Goal: Task Accomplishment & Management: Use online tool/utility

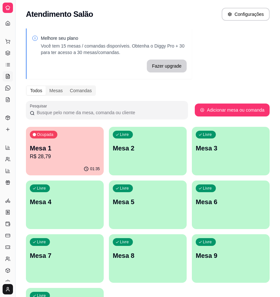
click at [52, 158] on p "R$ 28,79" at bounding box center [65, 157] width 70 height 8
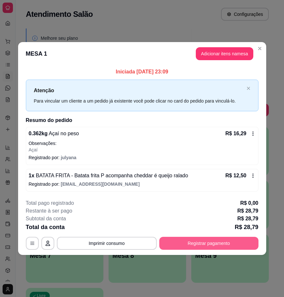
click at [200, 243] on button "Registrar pagamento" at bounding box center [209, 243] width 99 height 13
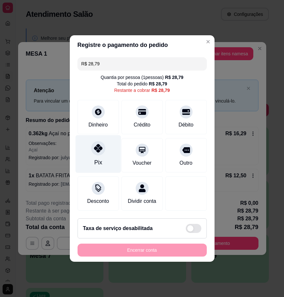
click at [102, 154] on div "Pix" at bounding box center [98, 154] width 46 height 38
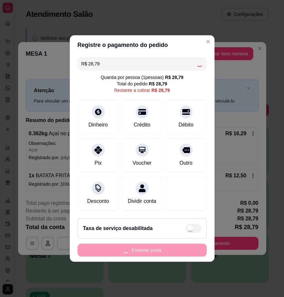
click at [147, 256] on div "Encerrar conta" at bounding box center [142, 250] width 129 height 13
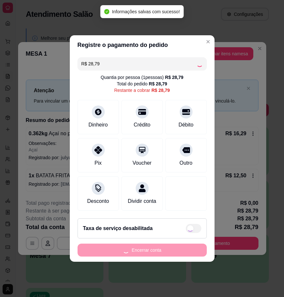
type input "R$ 0,00"
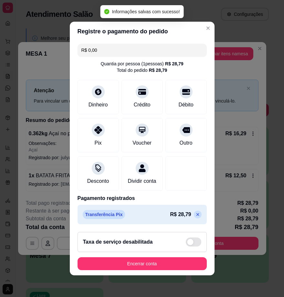
click at [149, 261] on footer "Taxa de serviço desabilitada Encerrar conta" at bounding box center [142, 251] width 145 height 49
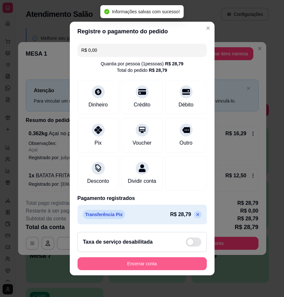
click at [149, 262] on button "Encerrar conta" at bounding box center [142, 263] width 129 height 13
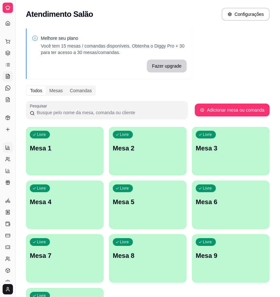
click at [10, 148] on icon at bounding box center [7, 147] width 5 height 5
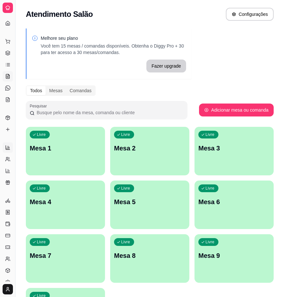
select select "ALL"
select select "0"
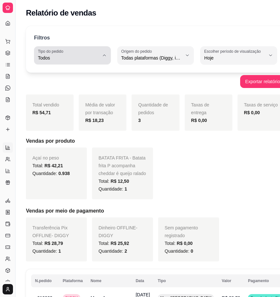
click at [95, 55] on button "Tipo do pedido Todos" at bounding box center [72, 55] width 77 height 18
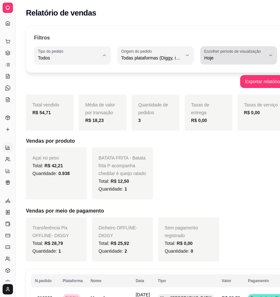
click at [242, 57] on span "Hoje" at bounding box center [234, 58] width 61 height 6
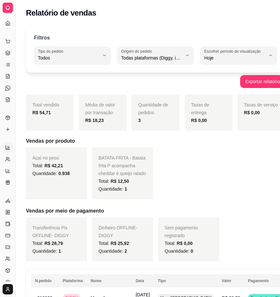
click at [207, 82] on span "Ontem" at bounding box center [222, 84] width 52 height 6
type input "1"
select select "1"
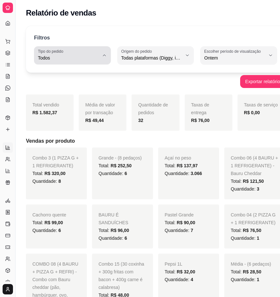
click at [88, 54] on div "Todos" at bounding box center [68, 55] width 61 height 13
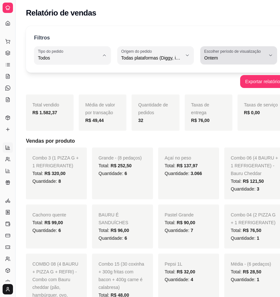
click at [215, 61] on span "Ontem" at bounding box center [234, 58] width 61 height 6
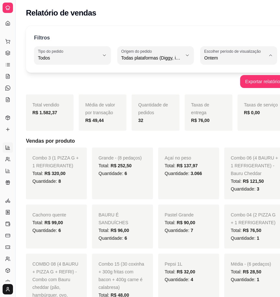
click at [214, 137] on span "Customizado" at bounding box center [222, 137] width 52 height 6
type input "-1"
select select "-1"
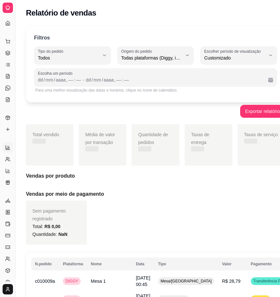
scroll to position [6, 0]
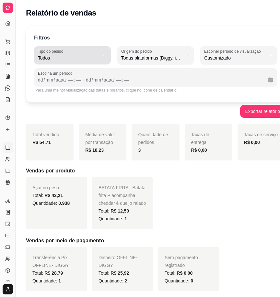
click at [64, 56] on span "Todos" at bounding box center [68, 58] width 61 height 6
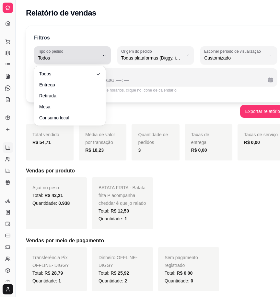
click at [72, 58] on span "Todos" at bounding box center [68, 58] width 61 height 6
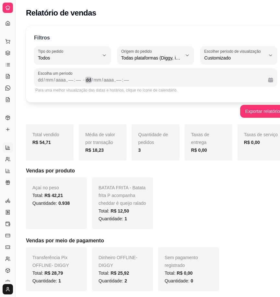
click at [129, 78] on div "dd / mm / aaaa , –– : ––" at bounding box center [174, 80] width 177 height 8
click at [42, 80] on div "dd" at bounding box center [40, 80] width 6 height 6
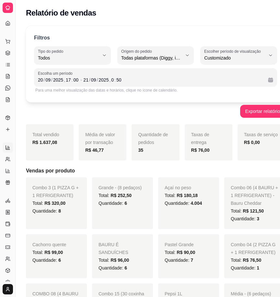
click at [180, 107] on div "Exportar relatório" at bounding box center [155, 111] width 259 height 13
click at [105, 57] on button "Tipo do pedido Todos" at bounding box center [72, 55] width 77 height 18
click at [89, 84] on span "Entrega" at bounding box center [66, 84] width 52 height 6
type input "DELIVERY"
select select "DELIVERY"
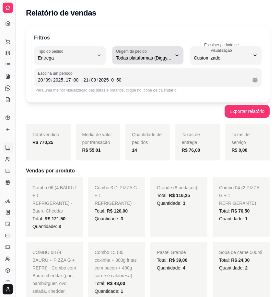
click at [162, 59] on span "Todas plataformas (Diggy, iFood)" at bounding box center [144, 58] width 56 height 6
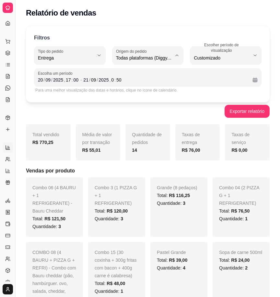
click at [150, 83] on span "Diggy" at bounding box center [144, 84] width 52 height 6
type input "DIGGY"
select select "DIGGY"
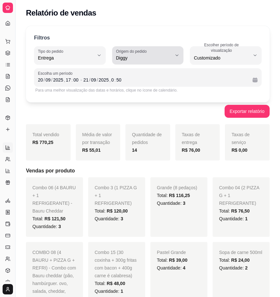
click at [175, 59] on button "Origem do pedido Diggy" at bounding box center [148, 55] width 72 height 18
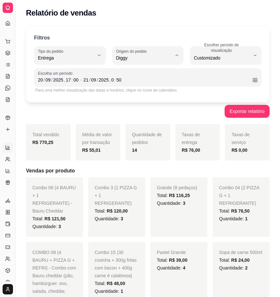
click at [157, 95] on span "iFood" at bounding box center [144, 95] width 52 height 6
type input "IFOOD"
select select "IFOOD"
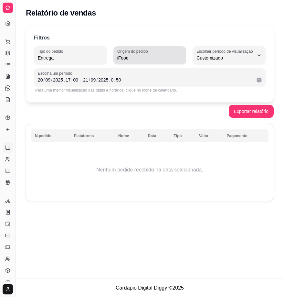
click at [146, 57] on span "iFood" at bounding box center [146, 58] width 58 height 6
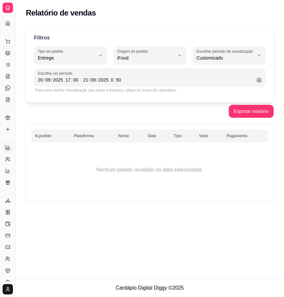
click at [147, 83] on span "Diggy" at bounding box center [147, 84] width 54 height 6
type input "DIGGY"
select select "DIGGY"
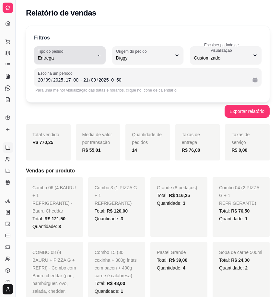
click at [97, 57] on icon "button" at bounding box center [98, 55] width 5 height 5
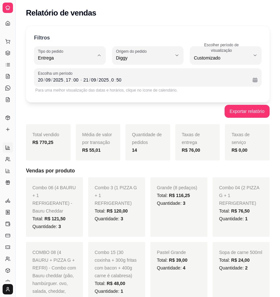
click at [85, 100] on li "Retirada" at bounding box center [69, 95] width 63 height 10
type input "PICKUP"
select select "PICKUP"
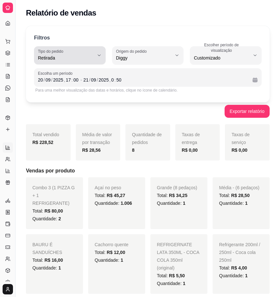
click at [97, 57] on icon "button" at bounding box center [98, 55] width 5 height 5
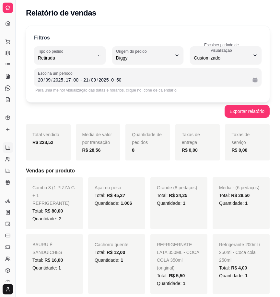
click at [78, 108] on span "Mesa" at bounding box center [66, 105] width 52 height 6
type input "IN_STORE"
select select "IN_STORE"
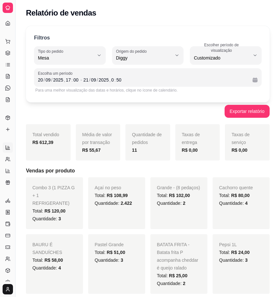
click at [78, 62] on button "Tipo do pedido Mesa" at bounding box center [70, 55] width 72 height 18
click at [60, 75] on span "Todos" at bounding box center [66, 73] width 52 height 6
type input "ALL"
select select "ALL"
